Goal: Contribute content: Add original content to the website for others to see

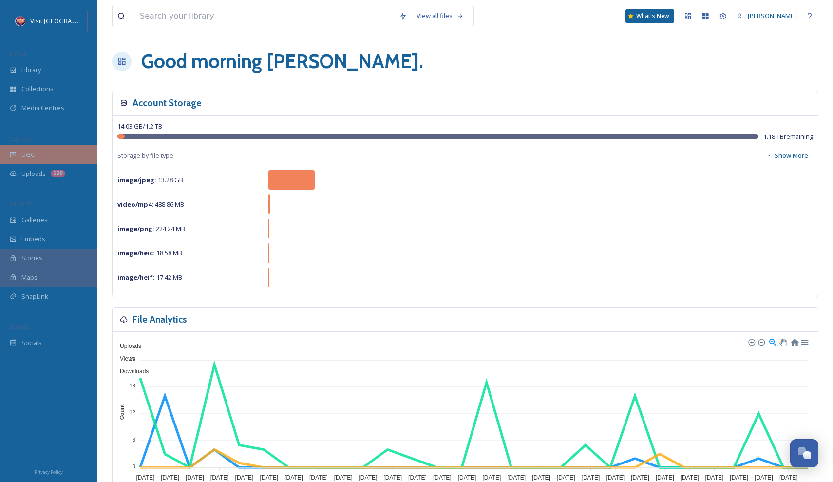
click at [36, 154] on div "UGC" at bounding box center [48, 154] width 97 height 19
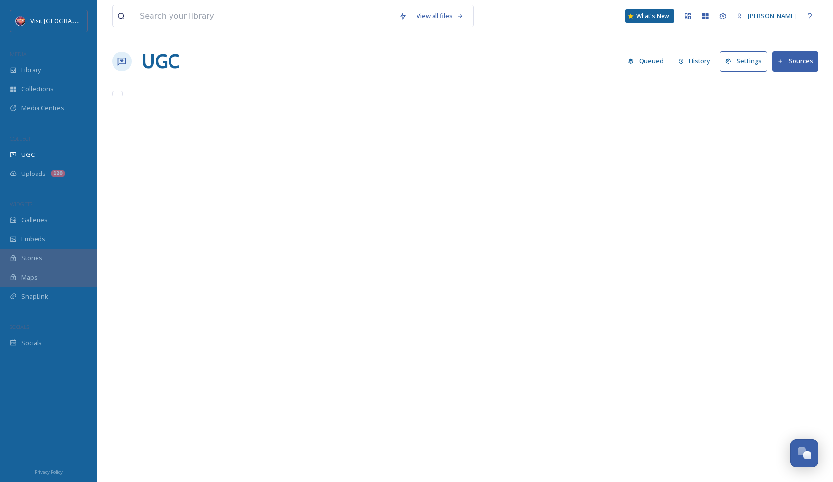
click at [798, 62] on button "Sources" at bounding box center [795, 61] width 46 height 20
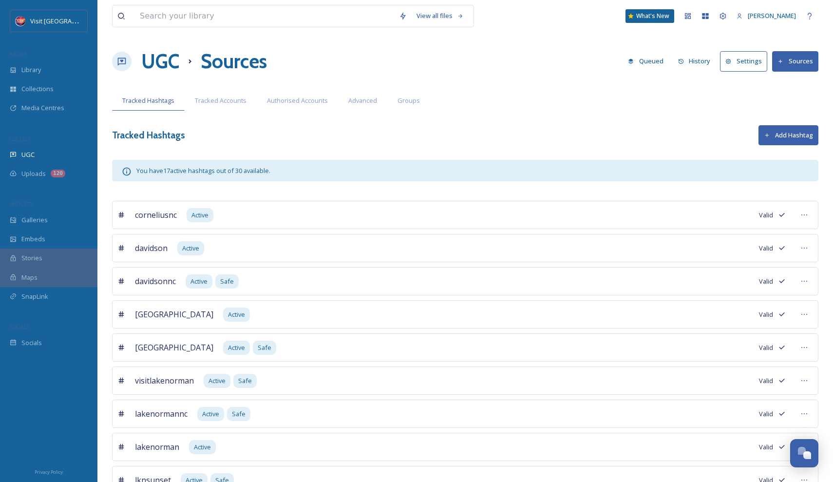
click at [792, 61] on button "Sources" at bounding box center [795, 61] width 46 height 20
click at [782, 61] on icon at bounding box center [780, 61] width 6 height 6
click at [805, 59] on button "Sources" at bounding box center [795, 61] width 46 height 20
click at [570, 67] on div "UGC Sources Queued History Settings Sources" at bounding box center [465, 61] width 706 height 29
click at [783, 63] on icon at bounding box center [780, 61] width 6 height 6
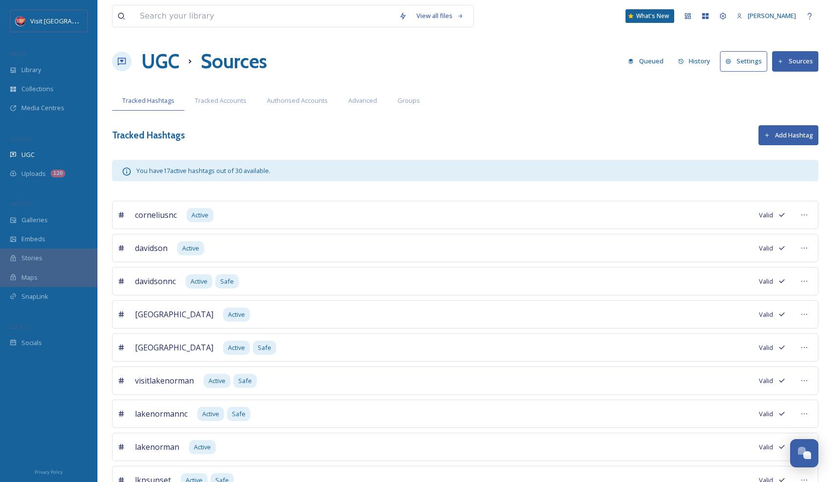
click at [765, 141] on button "Add Hashtag" at bounding box center [788, 135] width 60 height 20
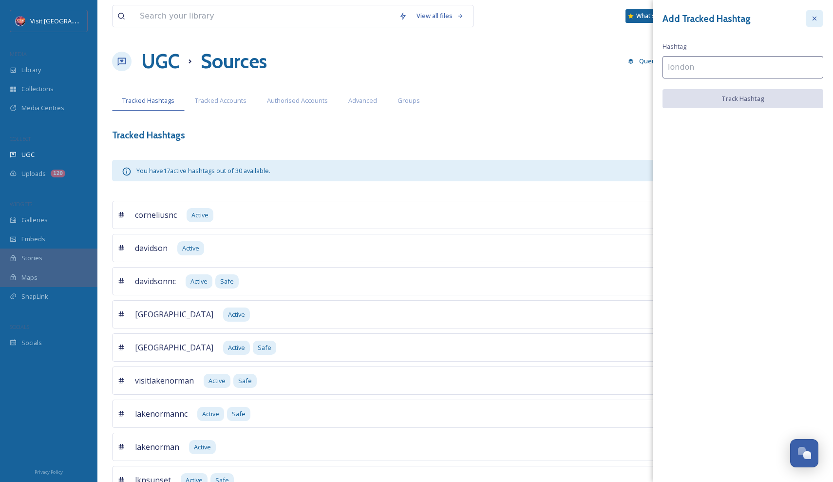
click at [816, 19] on icon at bounding box center [814, 19] width 8 height 8
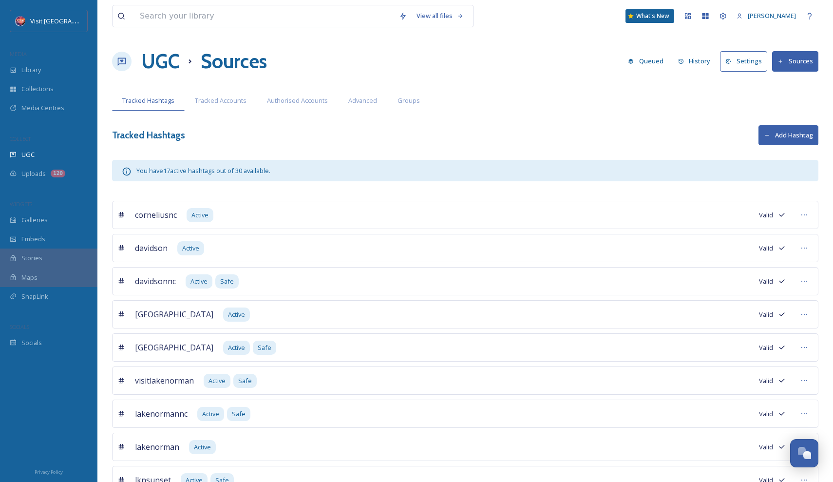
click at [784, 58] on button "Sources" at bounding box center [795, 61] width 46 height 20
click at [731, 64] on icon at bounding box center [728, 61] width 6 height 6
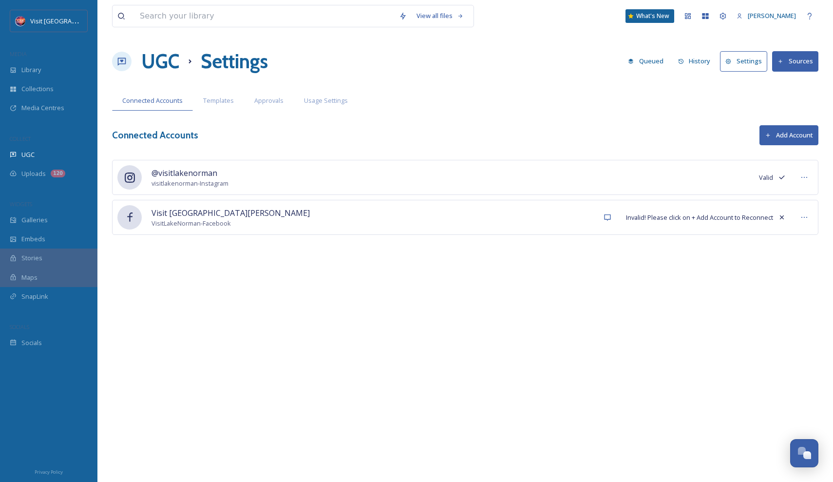
click at [782, 63] on icon at bounding box center [780, 61] width 6 height 6
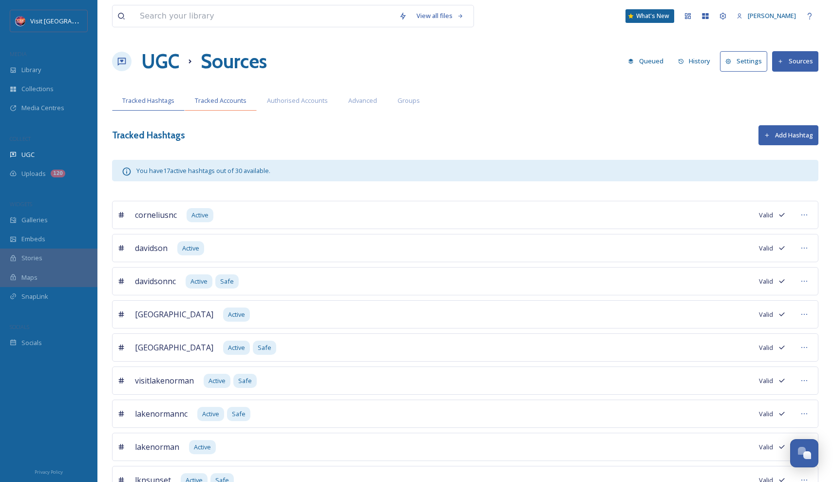
click at [239, 102] on span "Tracked Accounts" at bounding box center [221, 100] width 52 height 9
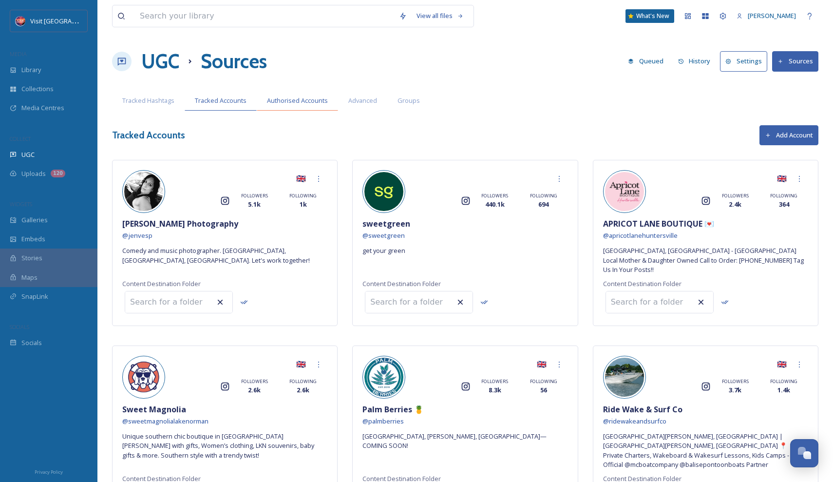
click at [294, 103] on span "Authorised Accounts" at bounding box center [297, 100] width 61 height 9
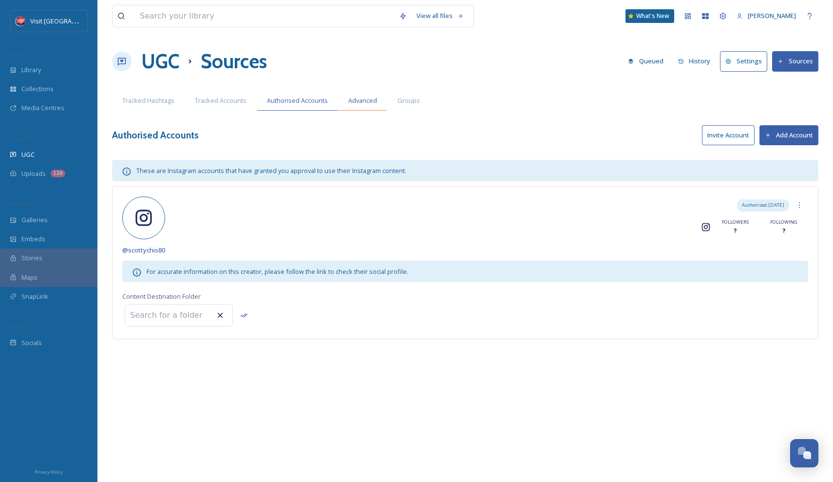
click at [366, 102] on span "Advanced" at bounding box center [362, 100] width 29 height 9
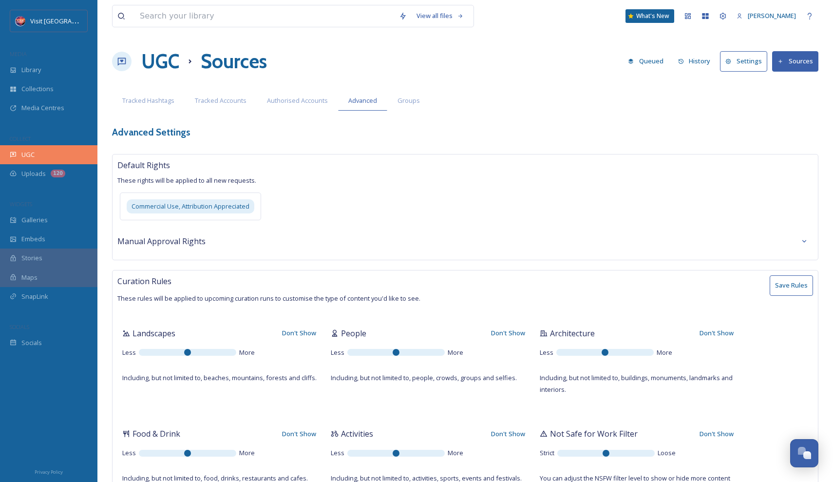
click at [75, 149] on div "UGC" at bounding box center [48, 154] width 97 height 19
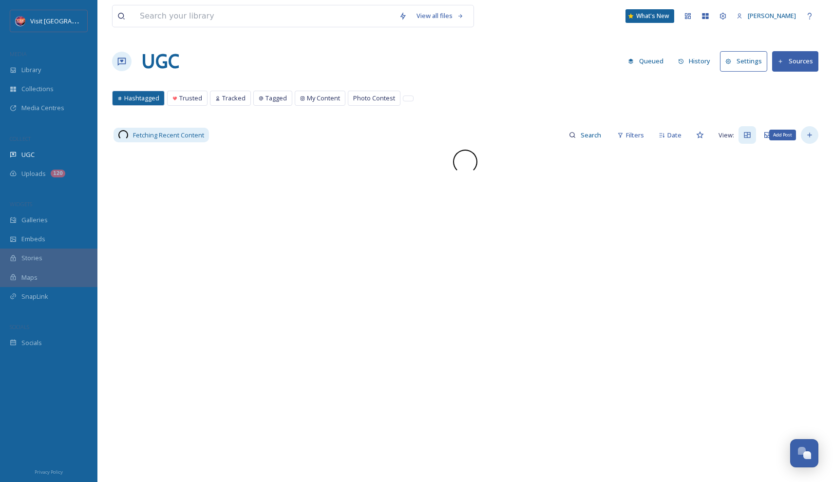
click at [808, 132] on icon at bounding box center [809, 135] width 8 height 8
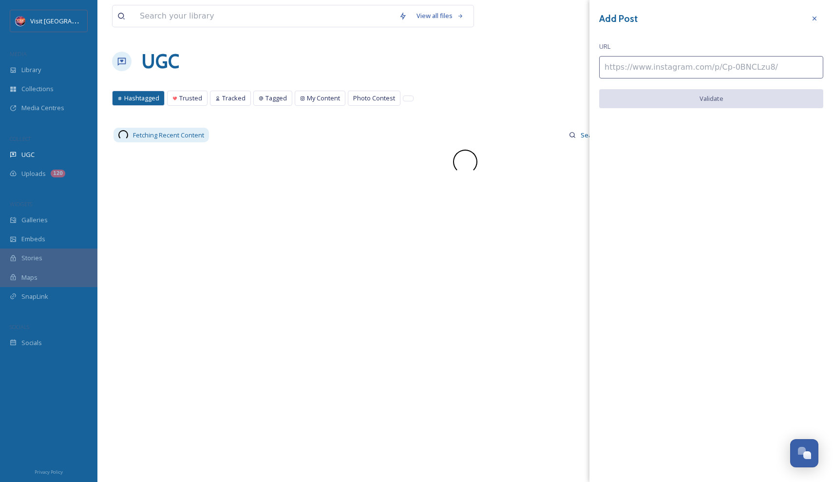
click at [693, 65] on input at bounding box center [711, 67] width 224 height 22
paste input "[URL][DOMAIN_NAME]"
type input "[URL][DOMAIN_NAME]"
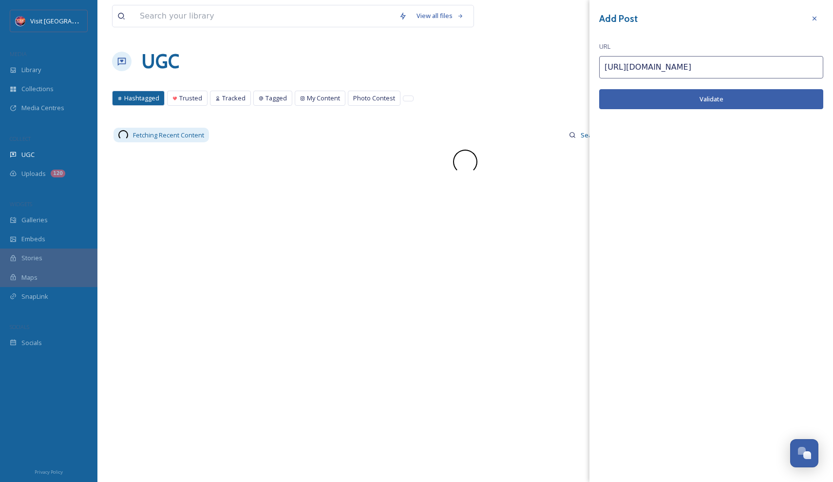
click at [687, 98] on button "Validate" at bounding box center [711, 99] width 224 height 20
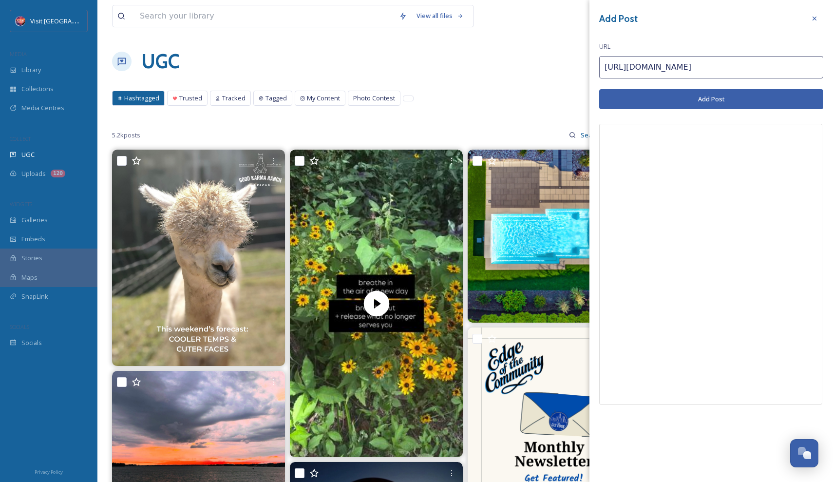
click at [720, 96] on button "Add Post" at bounding box center [711, 99] width 224 height 20
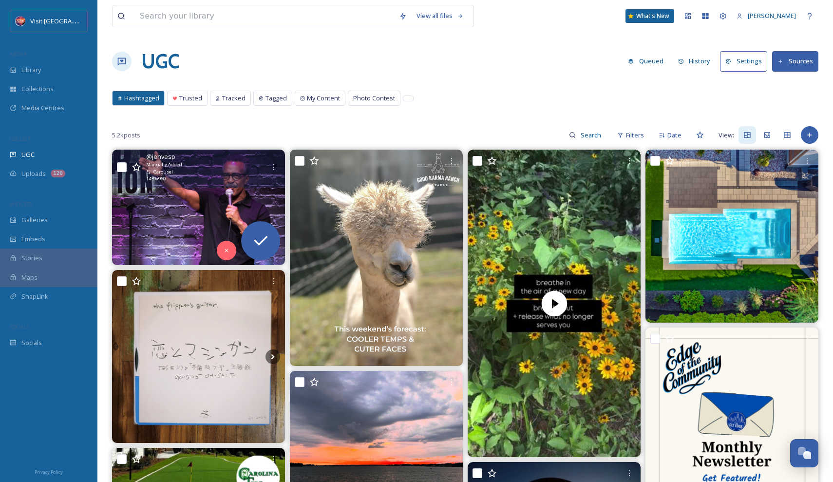
scroll to position [-1, 0]
click at [215, 190] on img at bounding box center [198, 206] width 173 height 115
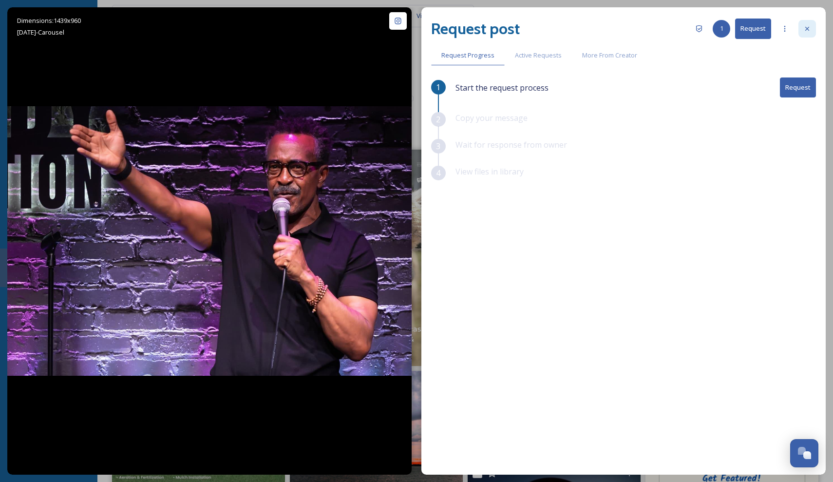
click at [806, 28] on icon at bounding box center [807, 29] width 4 height 4
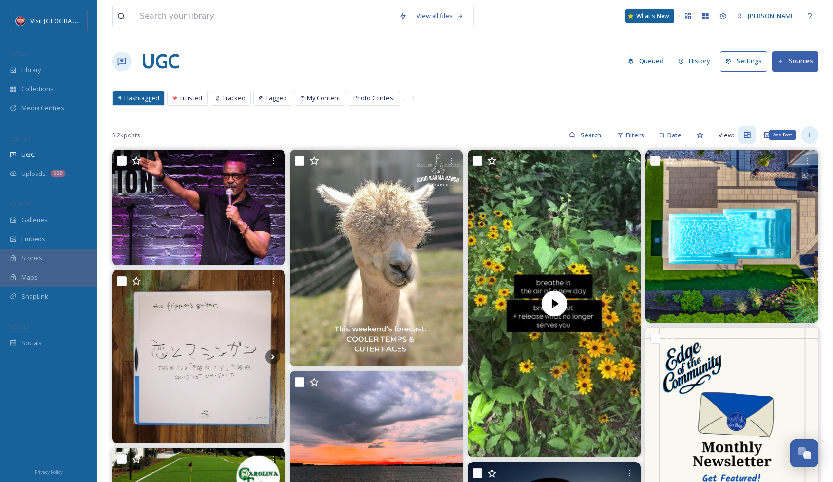
click at [816, 133] on div "Add Post" at bounding box center [809, 135] width 18 height 18
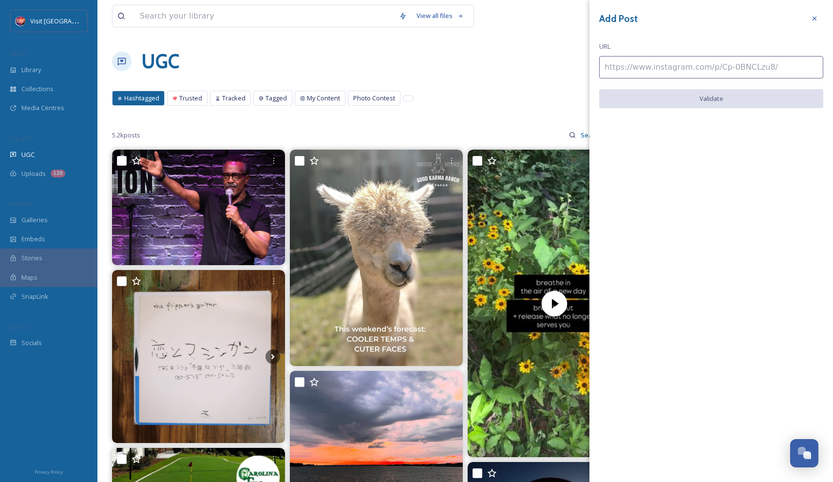
click at [686, 65] on input at bounding box center [711, 67] width 224 height 22
paste input "[URL][DOMAIN_NAME]"
type input "[URL][DOMAIN_NAME]"
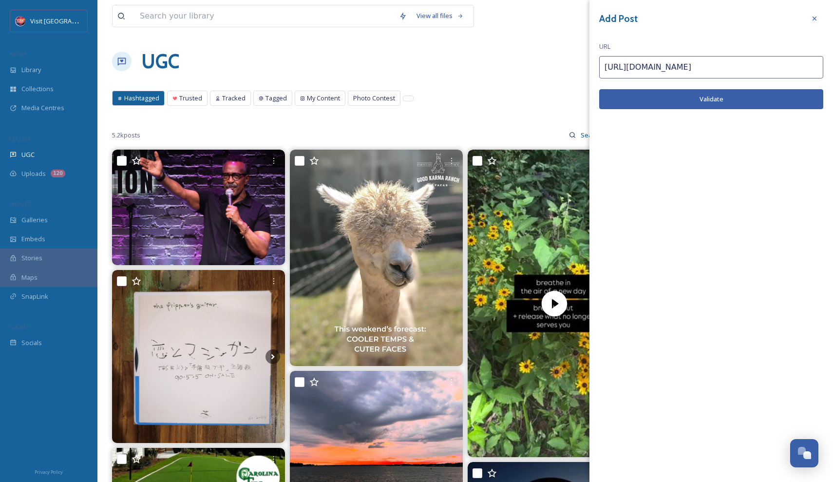
click at [691, 95] on button "Validate" at bounding box center [711, 99] width 224 height 20
click at [743, 96] on button "Add Post" at bounding box center [711, 99] width 224 height 20
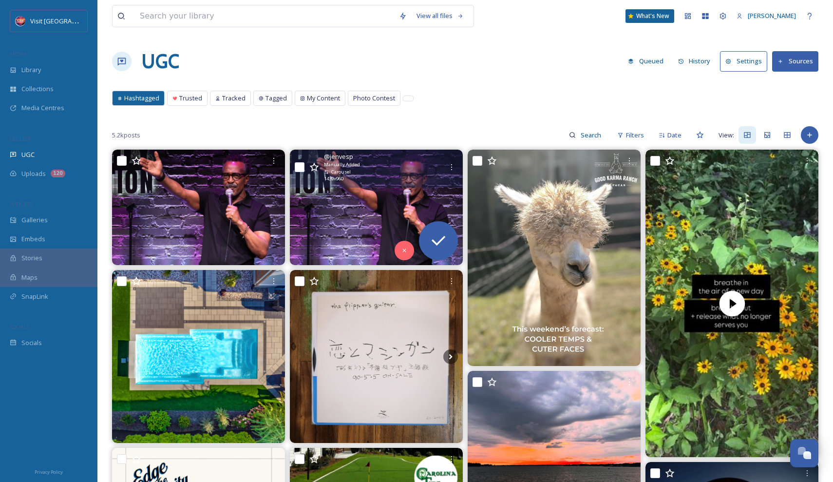
click at [448, 158] on div "@ jenvesp Manually Added Carousel 1439 x 960" at bounding box center [376, 167] width 173 height 37
click at [451, 160] on div at bounding box center [452, 167] width 18 height 18
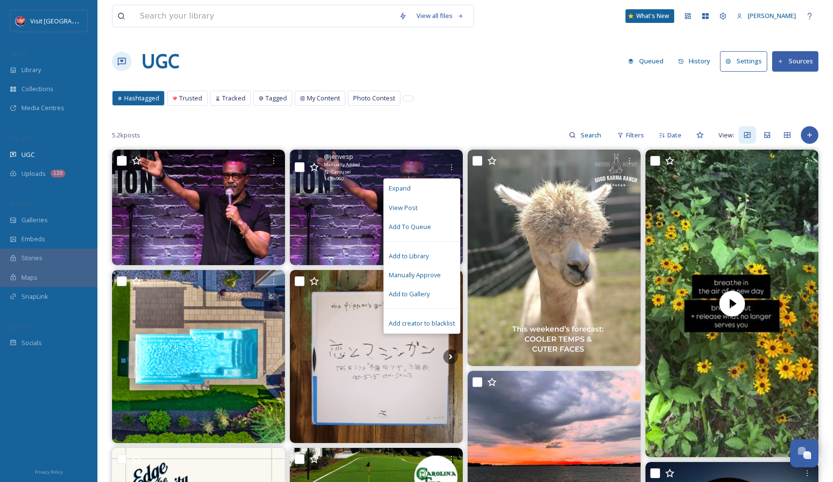
click at [300, 167] on input "checkbox" at bounding box center [300, 167] width 10 height 10
checkbox input "true"
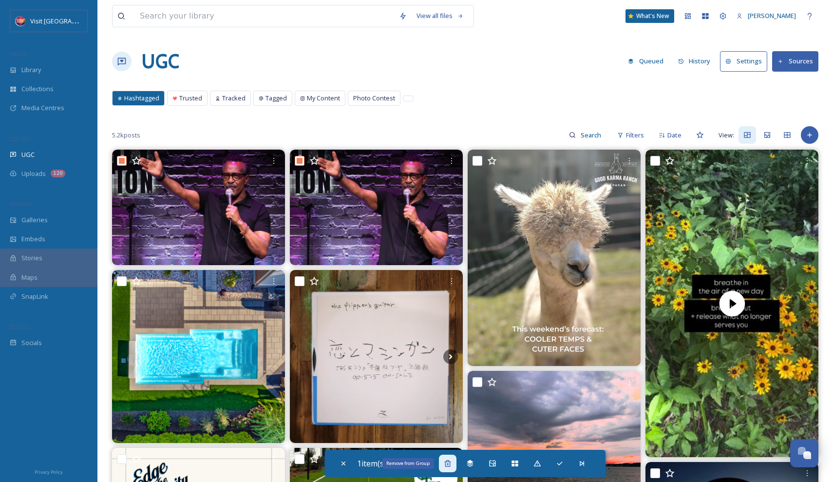
click at [449, 463] on icon at bounding box center [447, 463] width 6 height 6
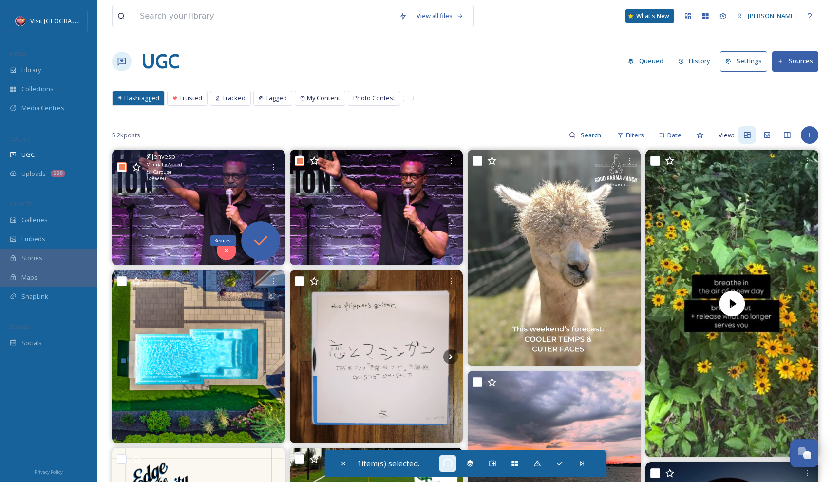
click at [257, 229] on div "Request" at bounding box center [260, 240] width 39 height 39
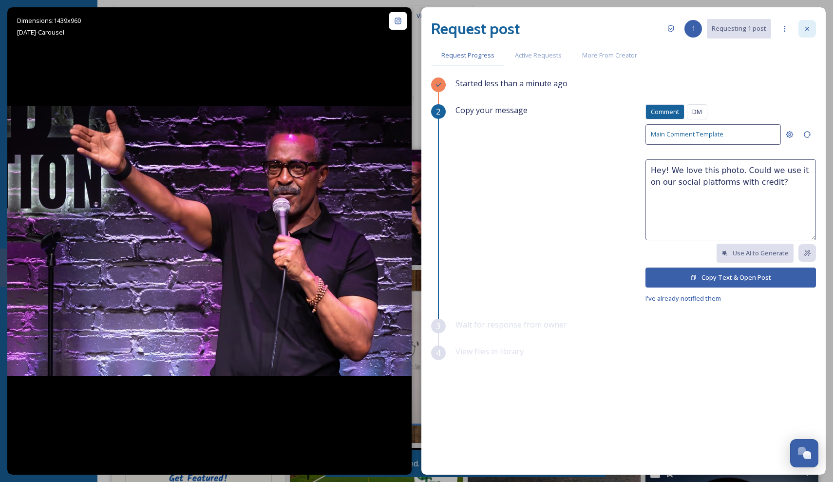
click at [811, 32] on div at bounding box center [807, 29] width 18 height 18
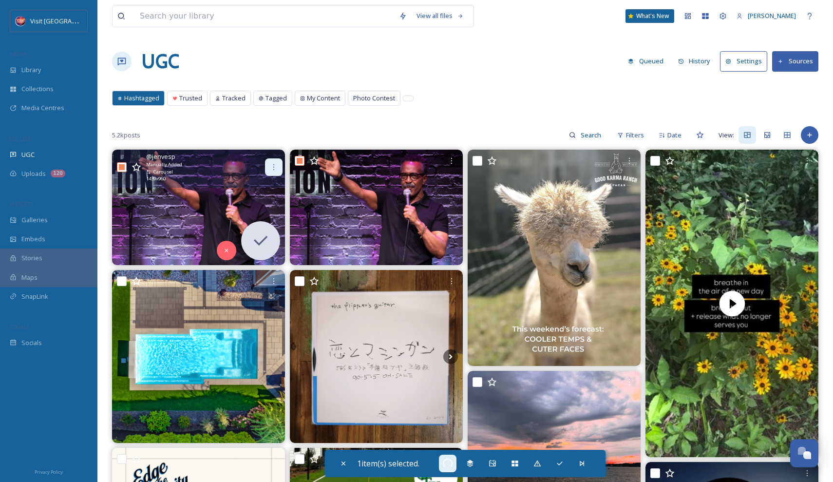
click at [271, 166] on icon at bounding box center [274, 167] width 8 height 8
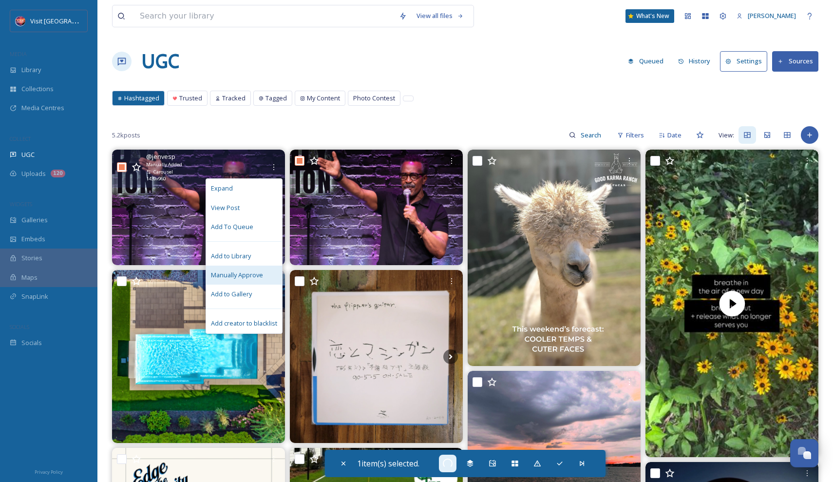
click at [238, 270] on span "Manually Approve" at bounding box center [237, 274] width 52 height 9
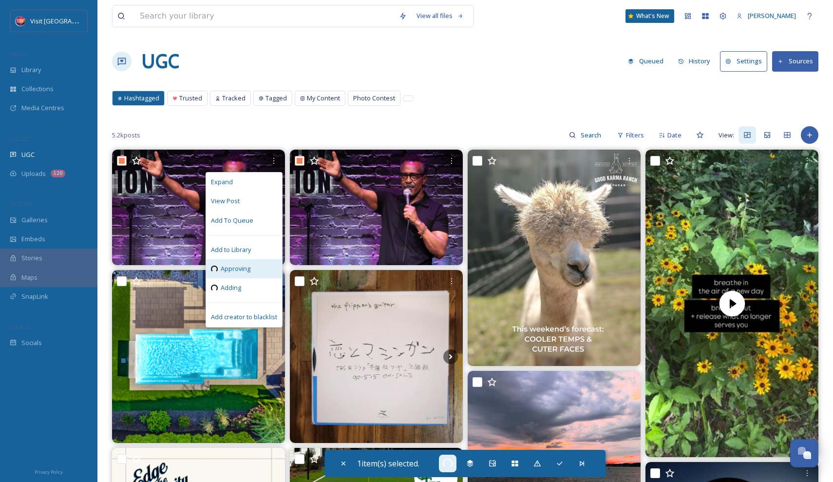
click at [457, 110] on div "Hashtagged Trusted Tracked Tagged My Content Photo Contest Hashtagged Trusted T…" at bounding box center [465, 101] width 706 height 20
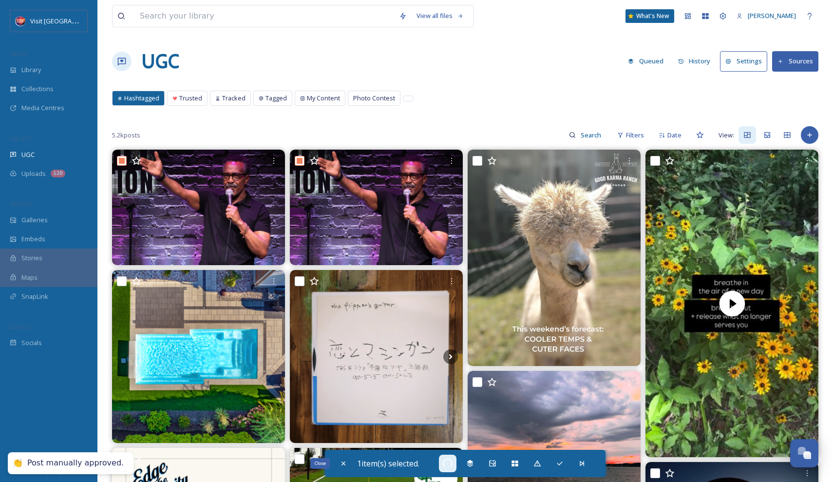
click at [344, 467] on div "Close" at bounding box center [343, 463] width 18 height 18
checkbox input "false"
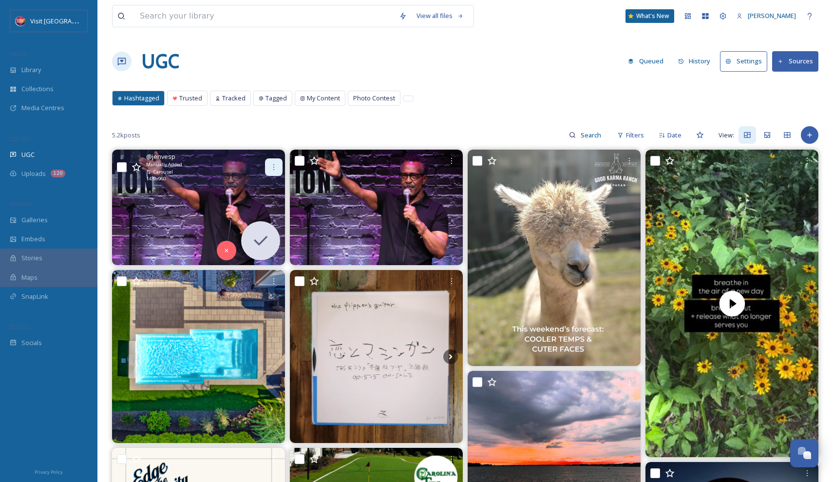
click at [269, 169] on div at bounding box center [274, 167] width 18 height 18
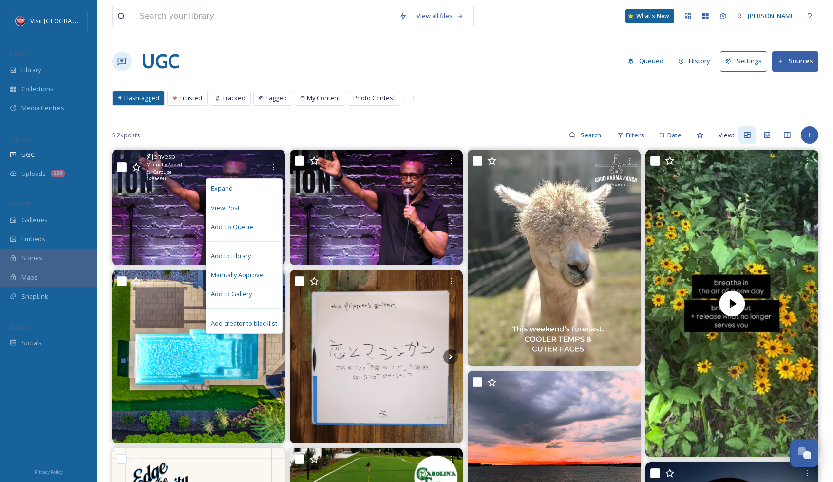
click at [168, 203] on img at bounding box center [198, 206] width 173 height 115
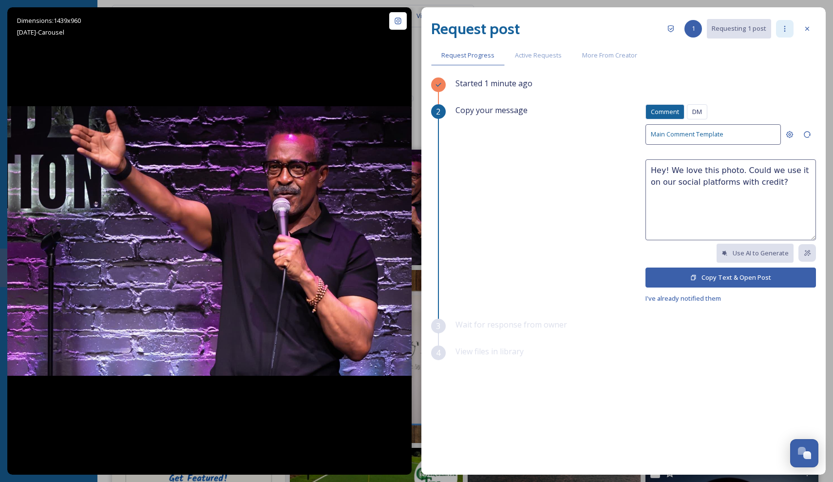
click at [780, 27] on div at bounding box center [785, 29] width 18 height 18
click at [806, 35] on div at bounding box center [807, 29] width 18 height 18
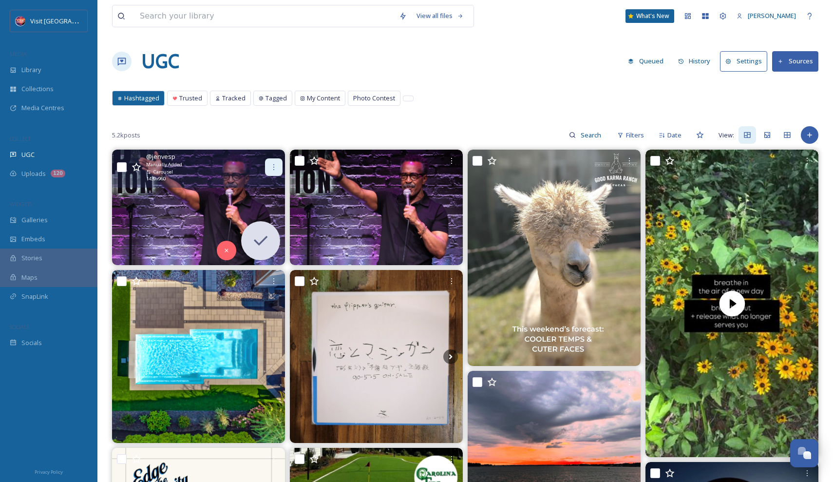
click at [270, 172] on div at bounding box center [274, 167] width 18 height 18
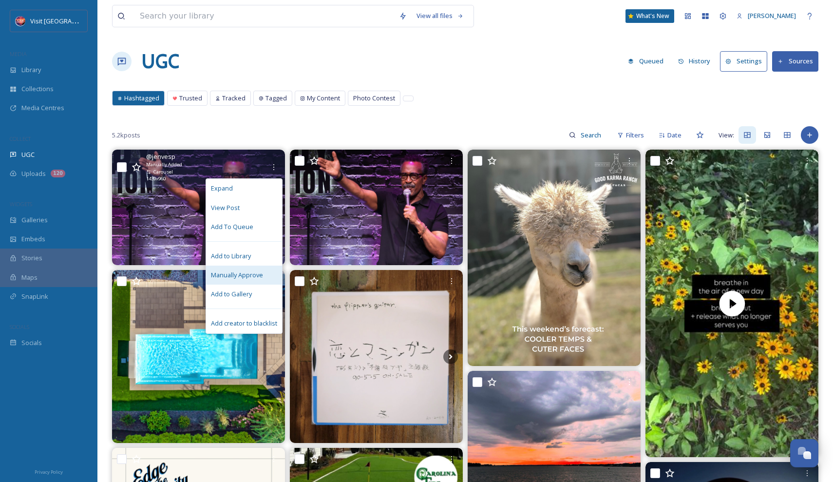
click at [243, 271] on span "Manually Approve" at bounding box center [237, 274] width 52 height 9
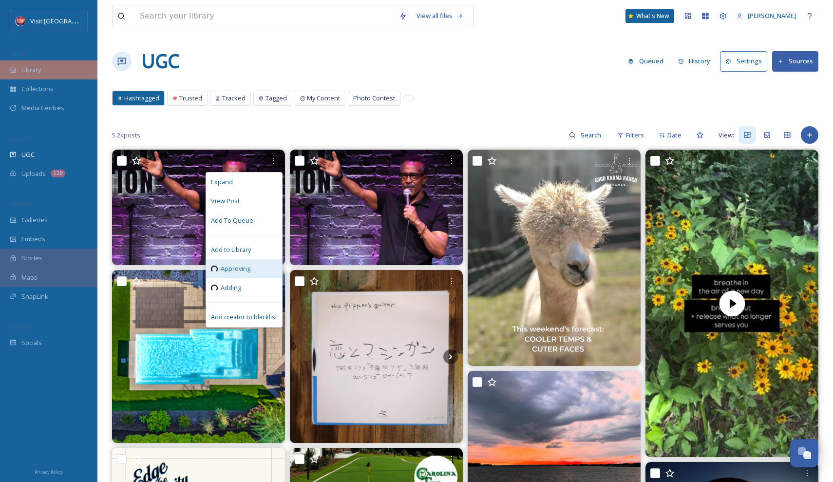
click at [52, 71] on div "Library" at bounding box center [48, 69] width 97 height 19
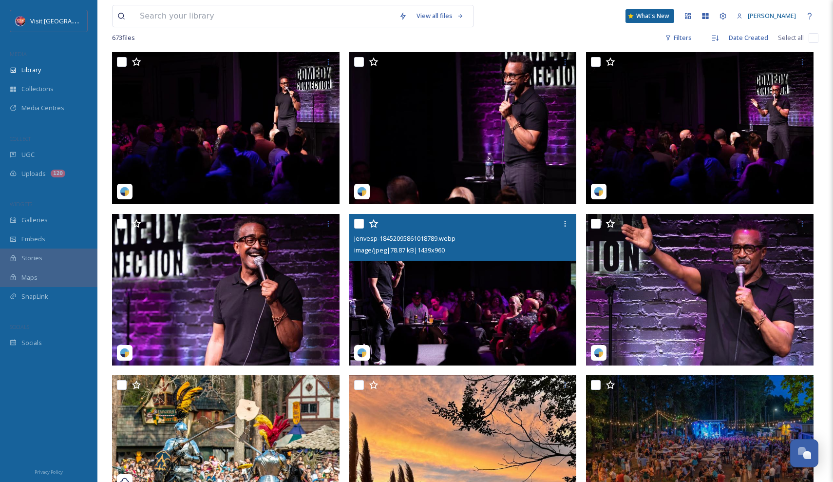
scroll to position [129, 0]
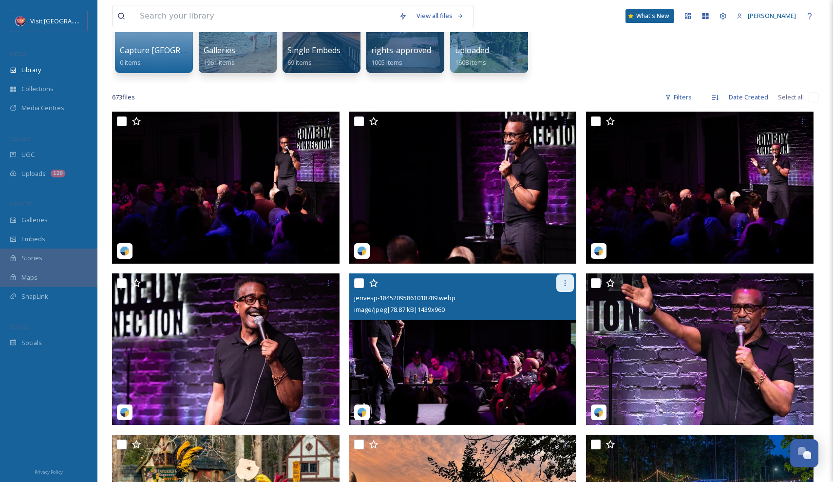
click at [564, 282] on icon at bounding box center [565, 283] width 8 height 8
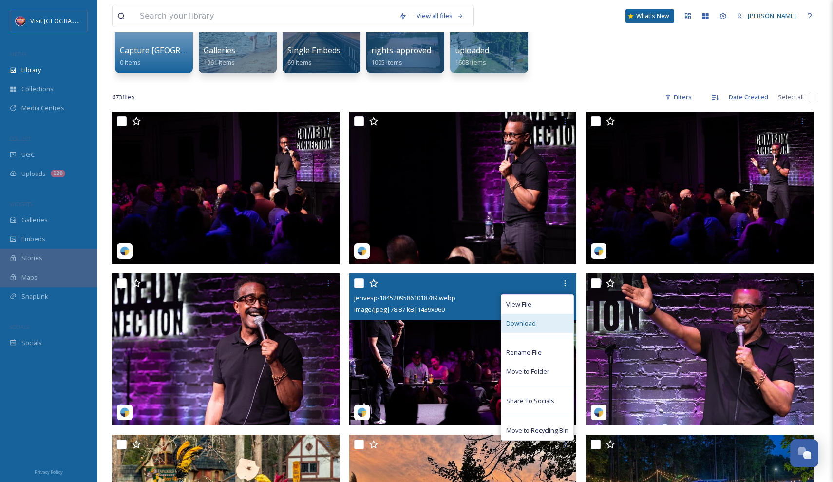
click at [543, 323] on div "Download" at bounding box center [537, 323] width 72 height 19
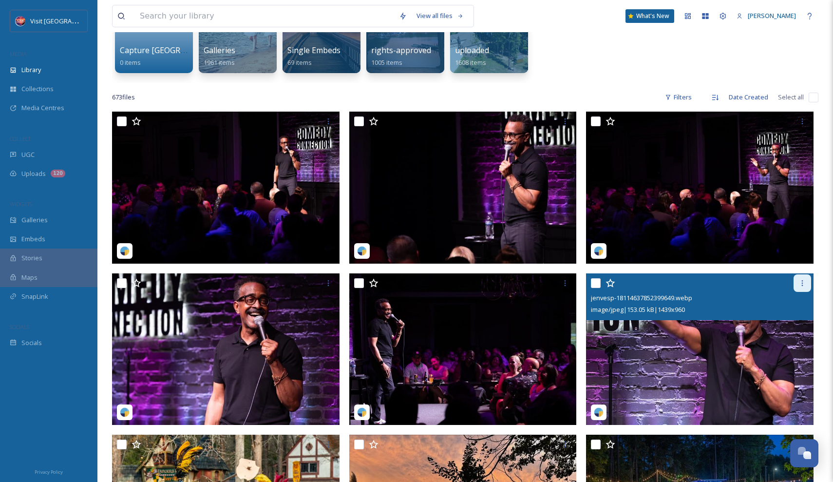
click at [805, 281] on icon at bounding box center [802, 283] width 8 height 8
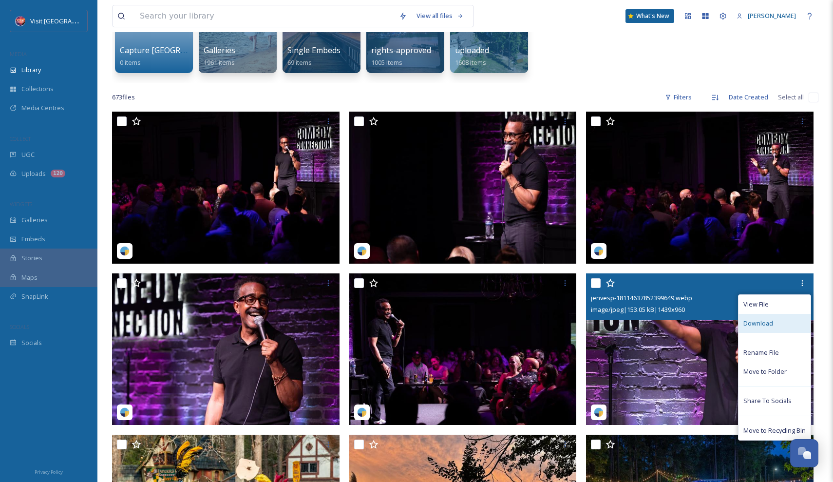
click at [765, 321] on span "Download" at bounding box center [758, 322] width 30 height 9
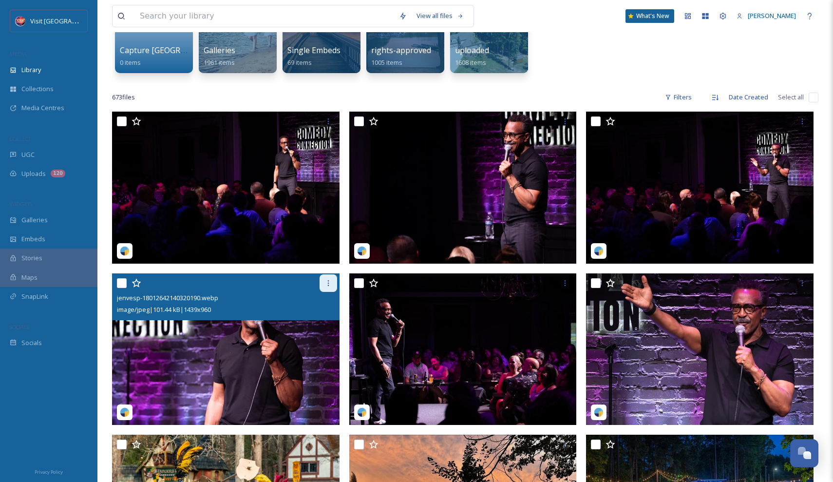
click at [328, 285] on icon at bounding box center [327, 283] width 1 height 6
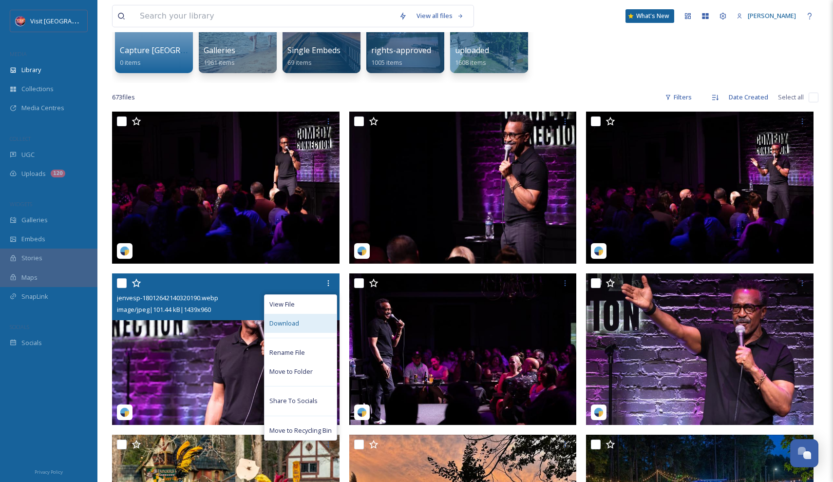
click at [311, 319] on div "Download" at bounding box center [300, 323] width 72 height 19
